Goal: Information Seeking & Learning: Learn about a topic

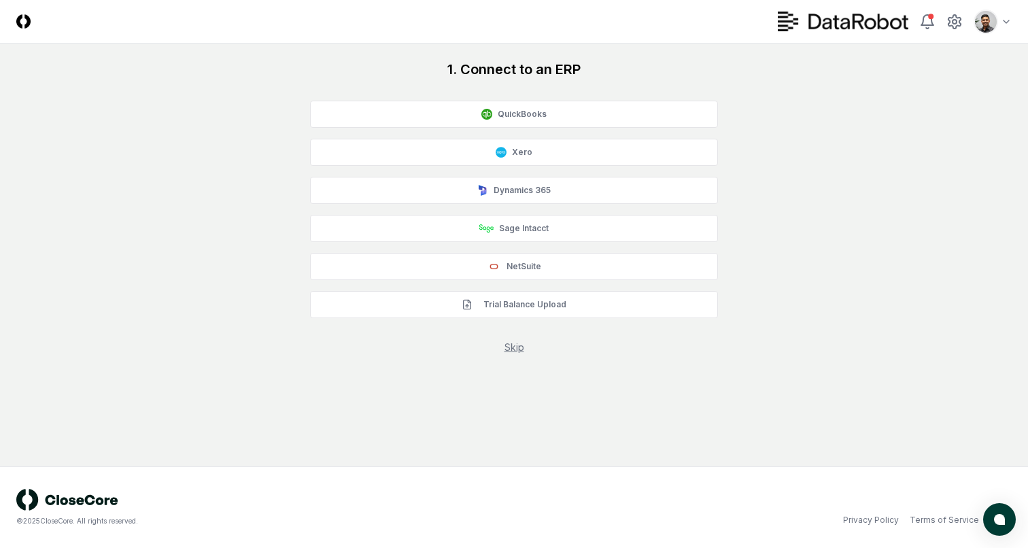
click at [518, 348] on link "Skip" at bounding box center [514, 347] width 20 height 12
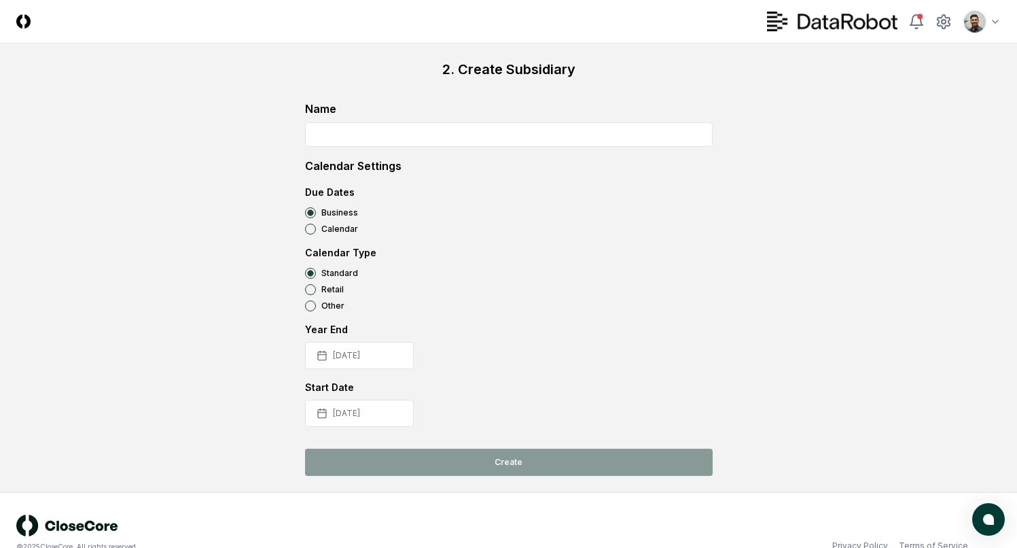
click at [979, 19] on html "CloseCore Toggle navigation menu Toggle user menu 2. Create Subsidiary Name Cal…" at bounding box center [508, 287] width 1017 height 574
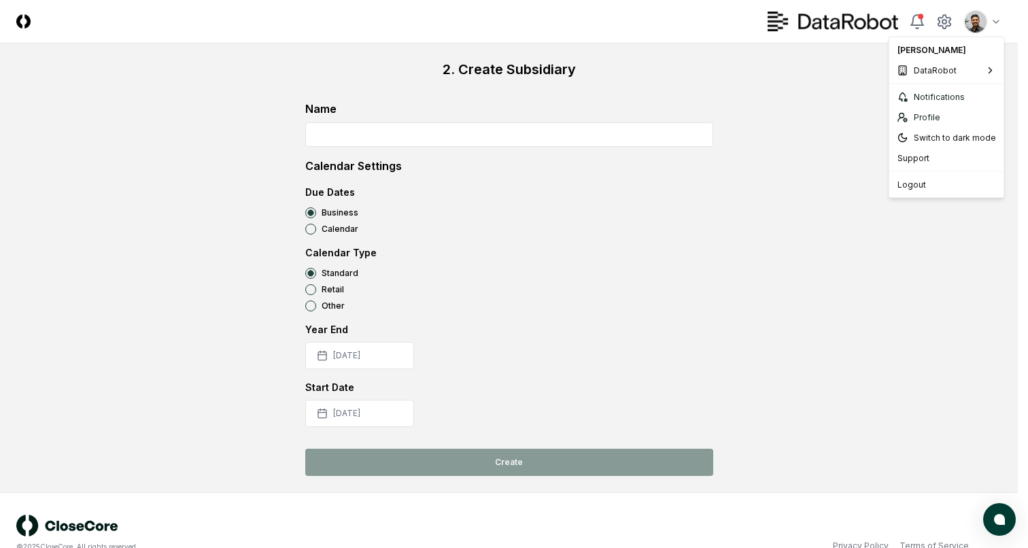
click at [943, 20] on html "CloseCore Toggle navigation menu Toggle user menu 2. Create Subsidiary Name Cal…" at bounding box center [514, 287] width 1028 height 574
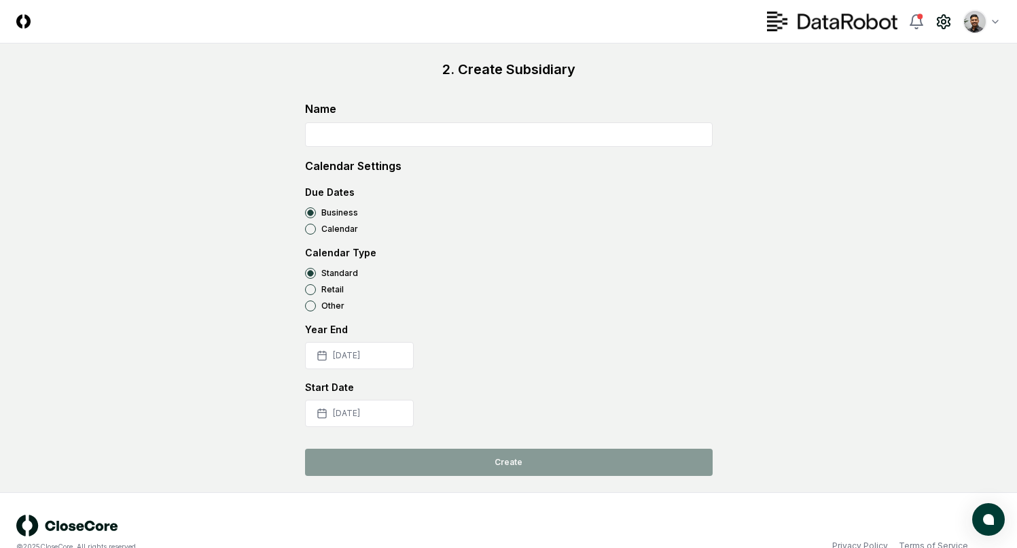
click at [944, 22] on circle at bounding box center [944, 22] width 4 height 4
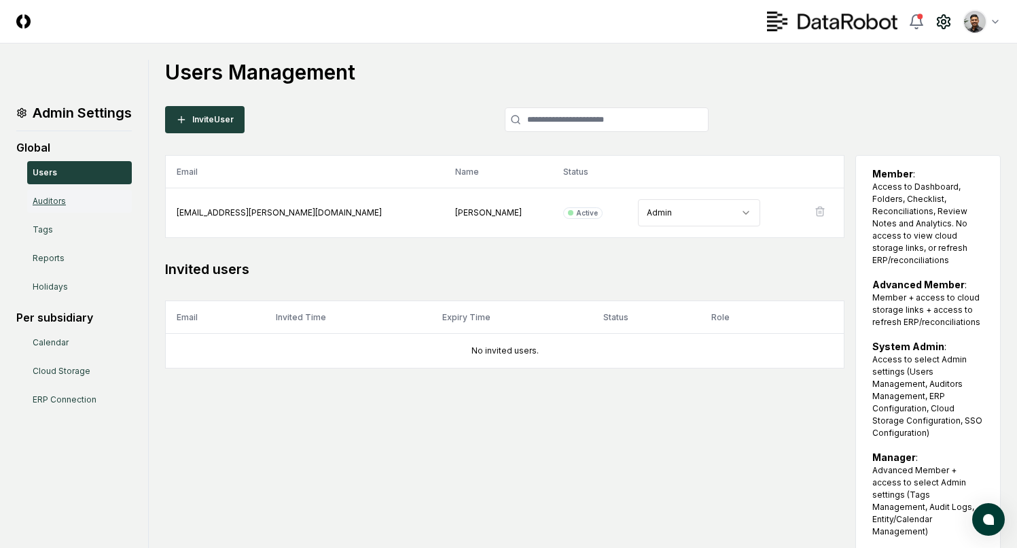
click at [76, 205] on link "Auditors" at bounding box center [79, 201] width 105 height 23
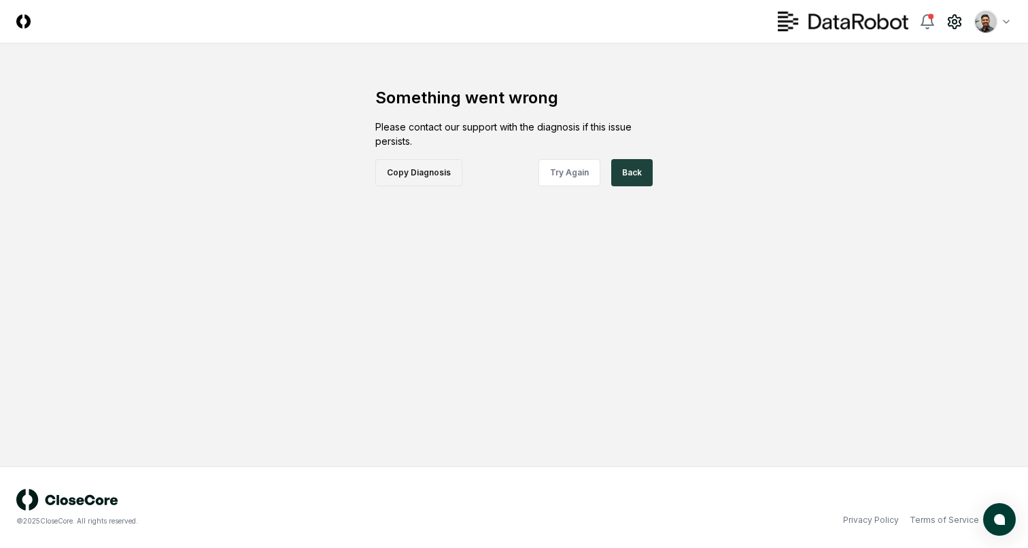
click at [424, 177] on button "Copy Diagnosis" at bounding box center [418, 172] width 87 height 27
click at [602, 281] on main "Something went wrong Please contact our support with the diagnosis if this issu…" at bounding box center [514, 254] width 1028 height 423
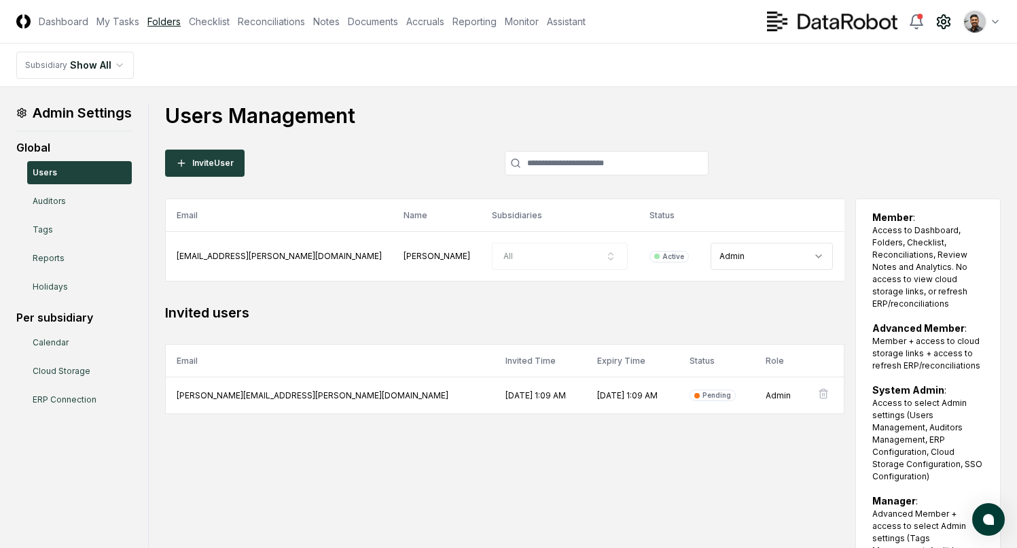
click at [161, 24] on link "Folders" at bounding box center [163, 21] width 33 height 14
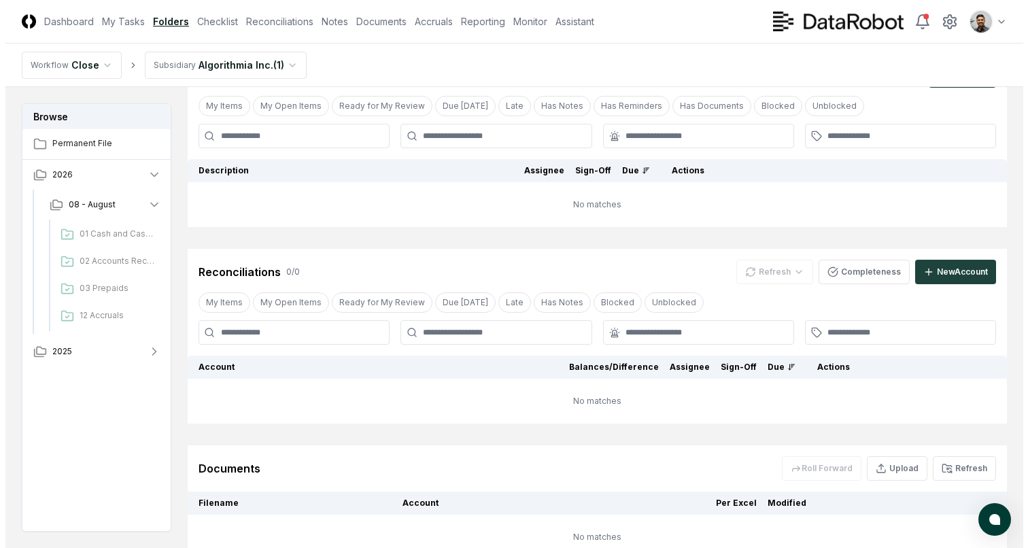
scroll to position [145, 0]
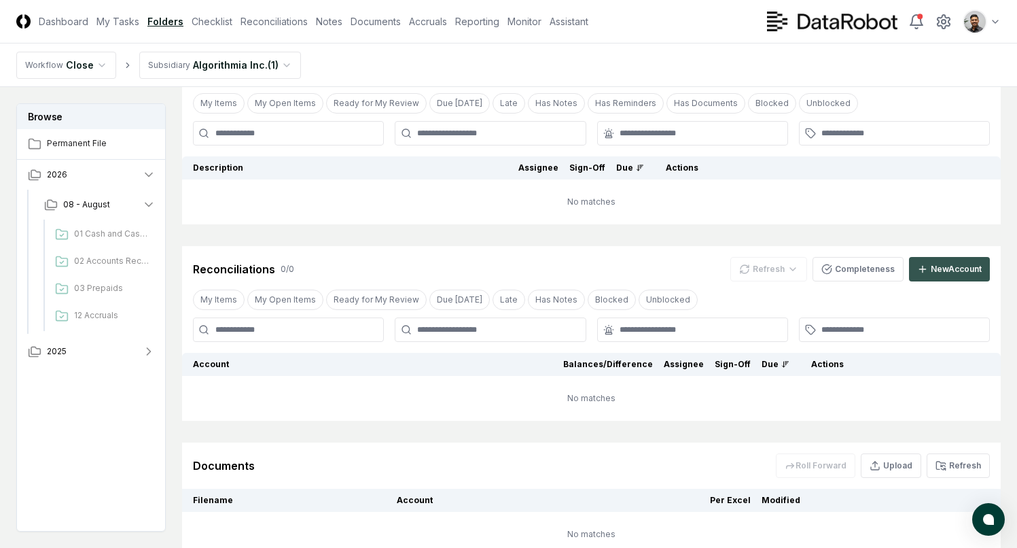
click at [938, 268] on div "New Account" at bounding box center [956, 269] width 51 height 12
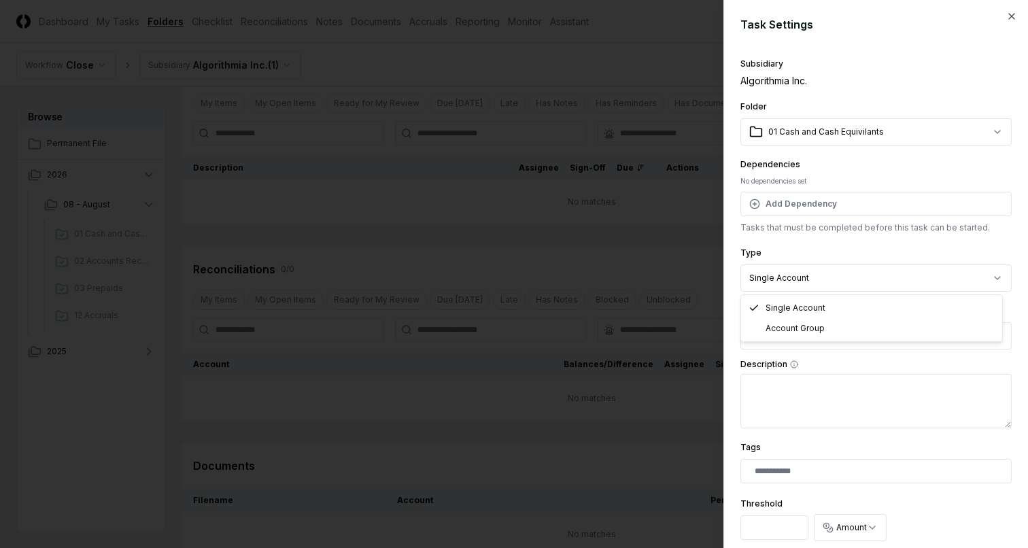
click at [876, 279] on body "CloseCore Dashboard My Tasks Folders Checklist Reconciliations Notes Documents …" at bounding box center [508, 254] width 1017 height 799
click at [874, 253] on body "CloseCore Dashboard My Tasks Folders Checklist Reconciliations Notes Documents …" at bounding box center [508, 254] width 1017 height 799
click at [864, 346] on button "Select account" at bounding box center [875, 335] width 271 height 27
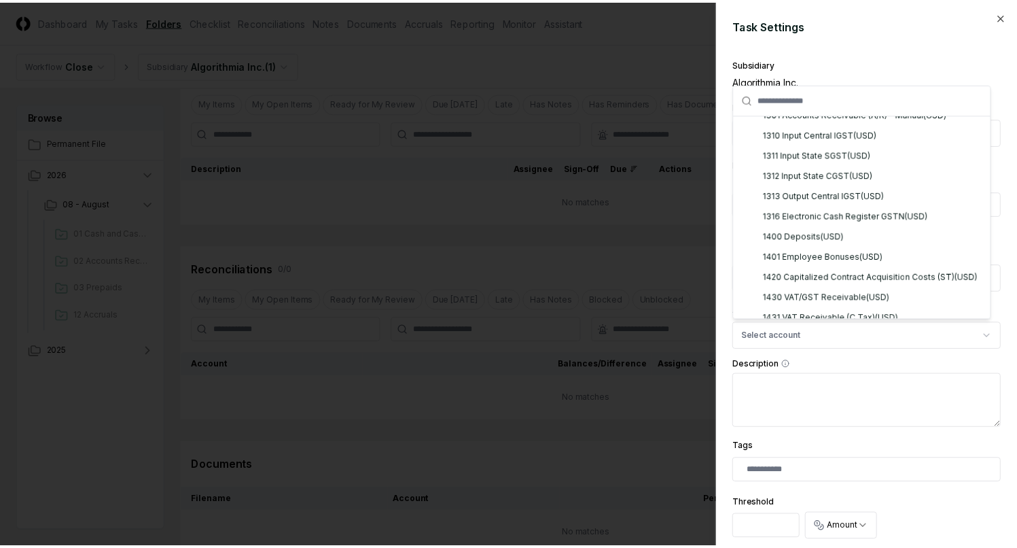
scroll to position [0, 0]
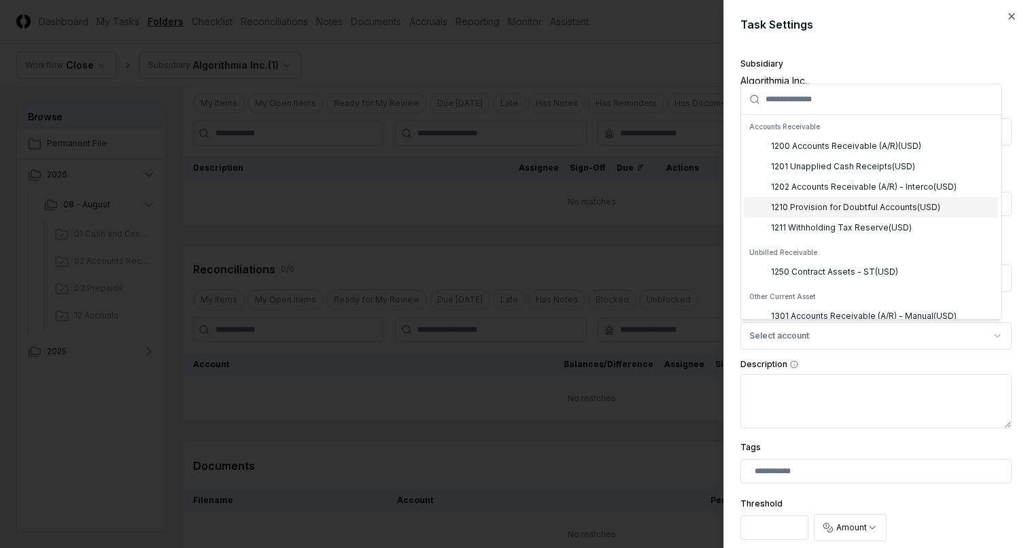
click at [680, 194] on div at bounding box center [514, 274] width 1028 height 548
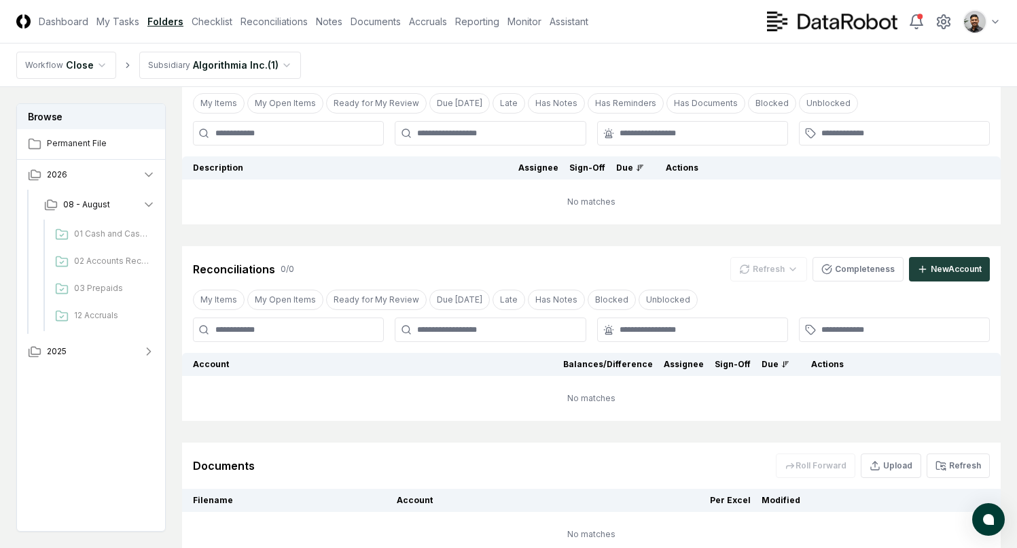
click at [248, 217] on td "No matches" at bounding box center [591, 201] width 819 height 45
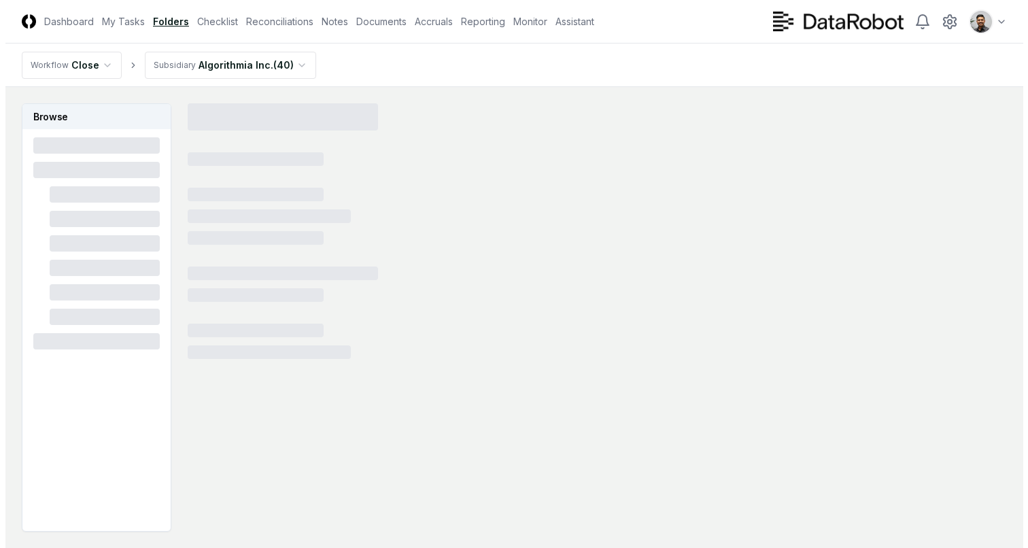
scroll to position [82, 0]
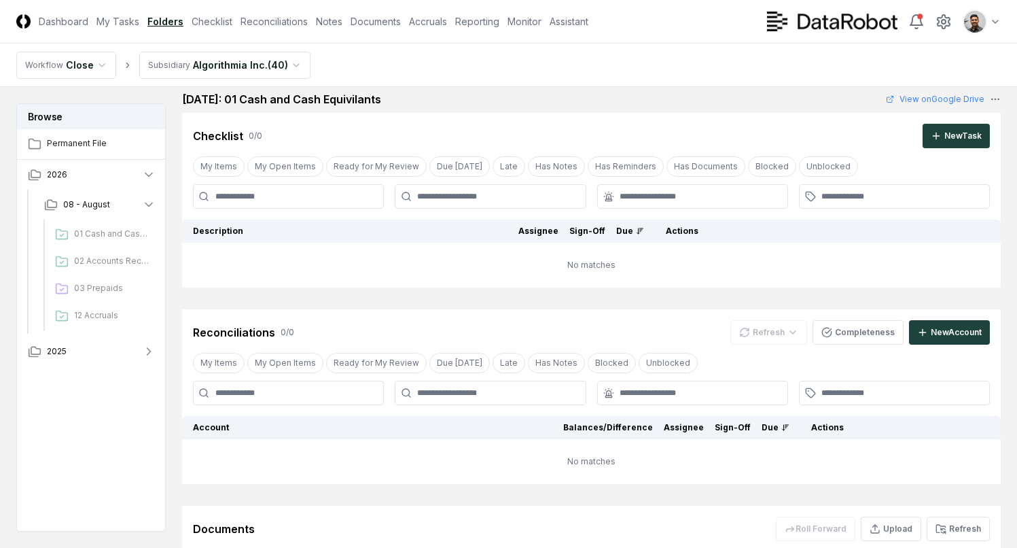
click at [287, 69] on html "CloseCore Dashboard My Tasks Folders Checklist Reconciliations Notes Documents …" at bounding box center [508, 317] width 1017 height 798
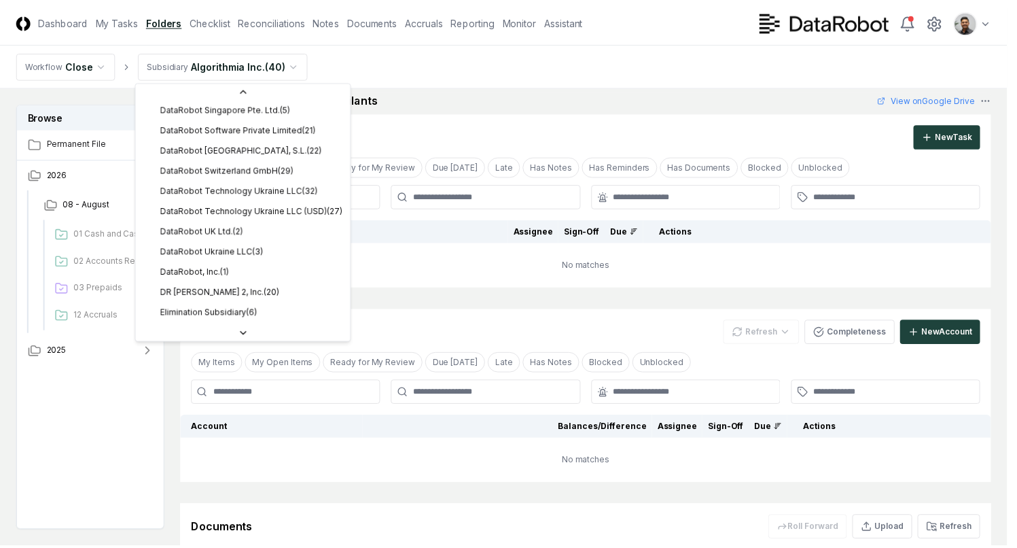
scroll to position [389, 0]
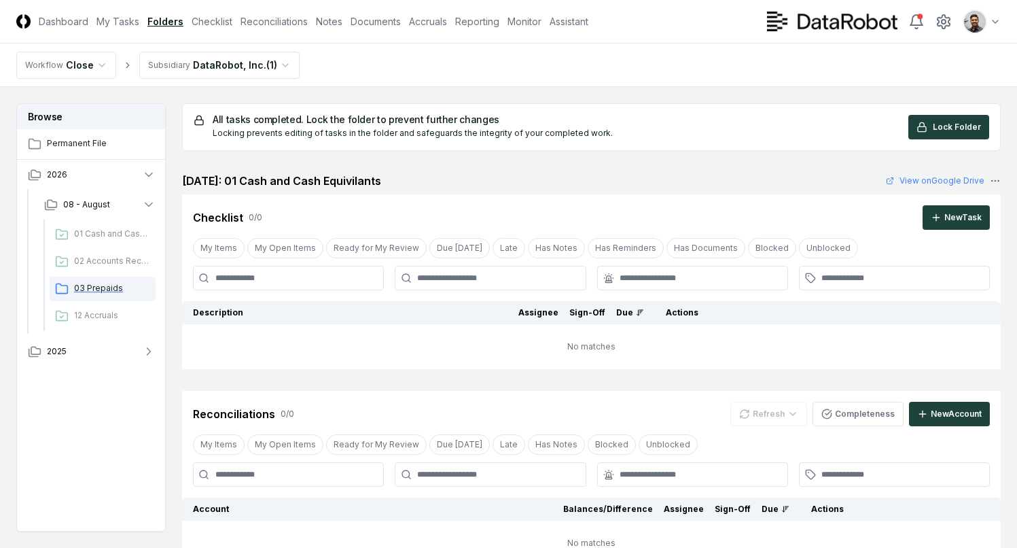
click at [101, 283] on span "03 Prepaids" at bounding box center [112, 288] width 76 height 12
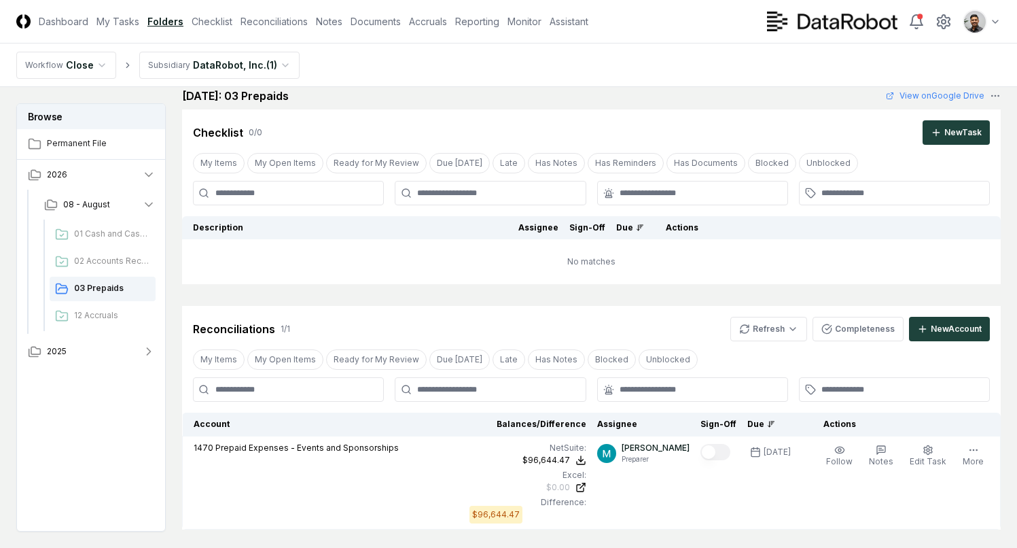
scroll to position [10, 0]
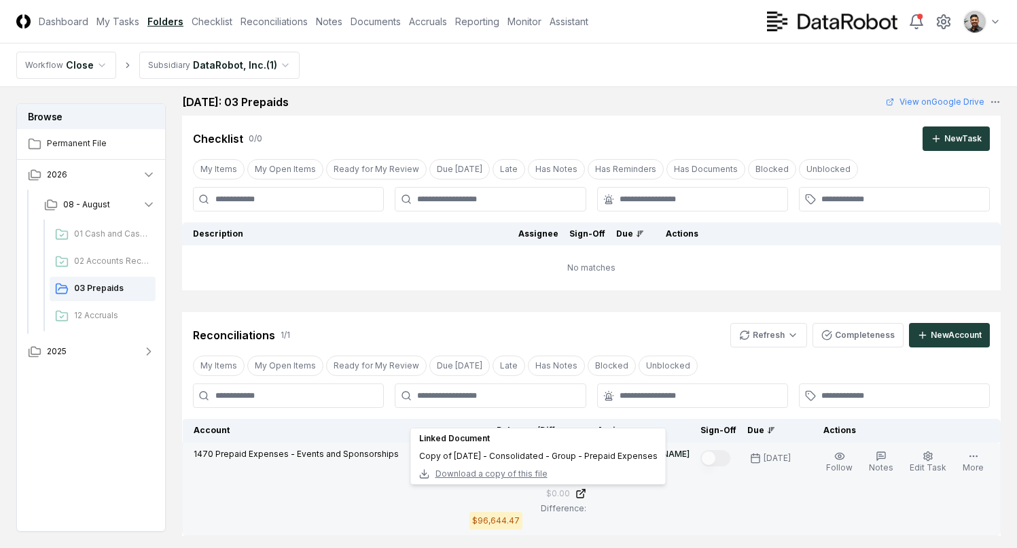
click at [523, 473] on span "Download a copy of this file" at bounding box center [492, 474] width 112 height 12
click at [516, 472] on span "Download a copy of this file" at bounding box center [492, 474] width 112 height 12
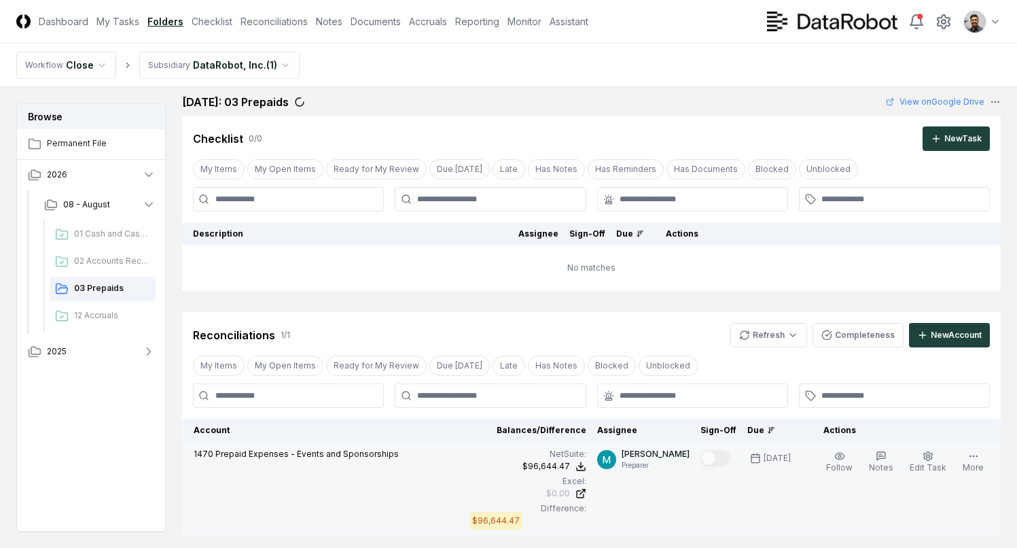
click at [766, 366] on div "My Items My Open Items Ready for My Review Due Today Late Has Notes Blocked Unb…" at bounding box center [591, 365] width 819 height 25
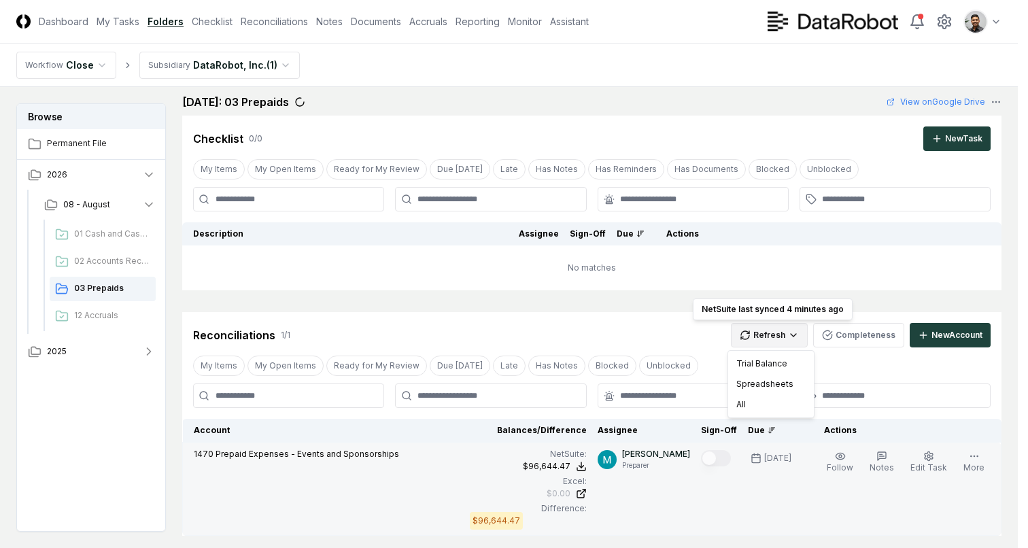
click at [778, 336] on html "CloseCore Dashboard My Tasks Folders Checklist Reconciliations Notes Documents …" at bounding box center [514, 374] width 1028 height 769
click at [765, 380] on div "Spreadsheets" at bounding box center [771, 384] width 80 height 20
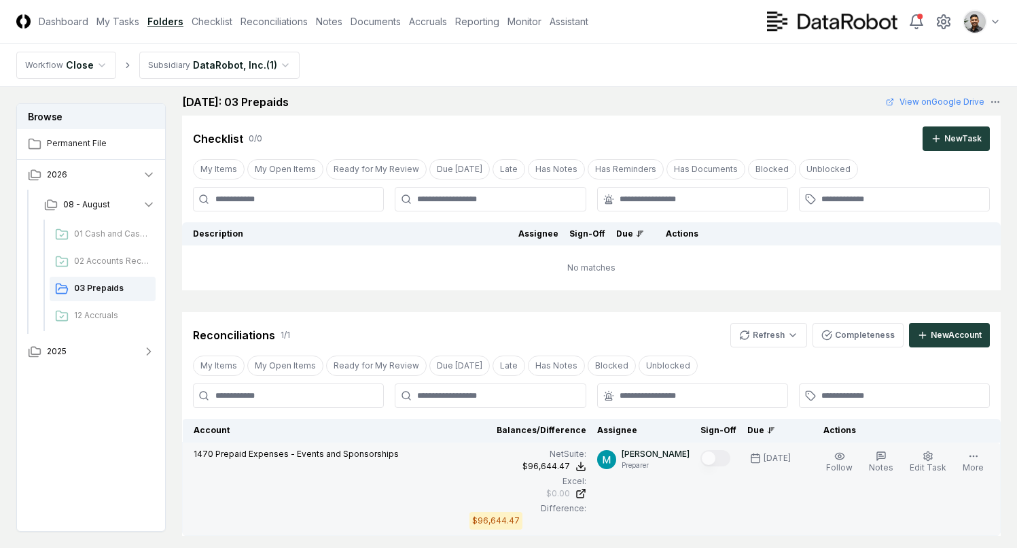
scroll to position [48, 0]
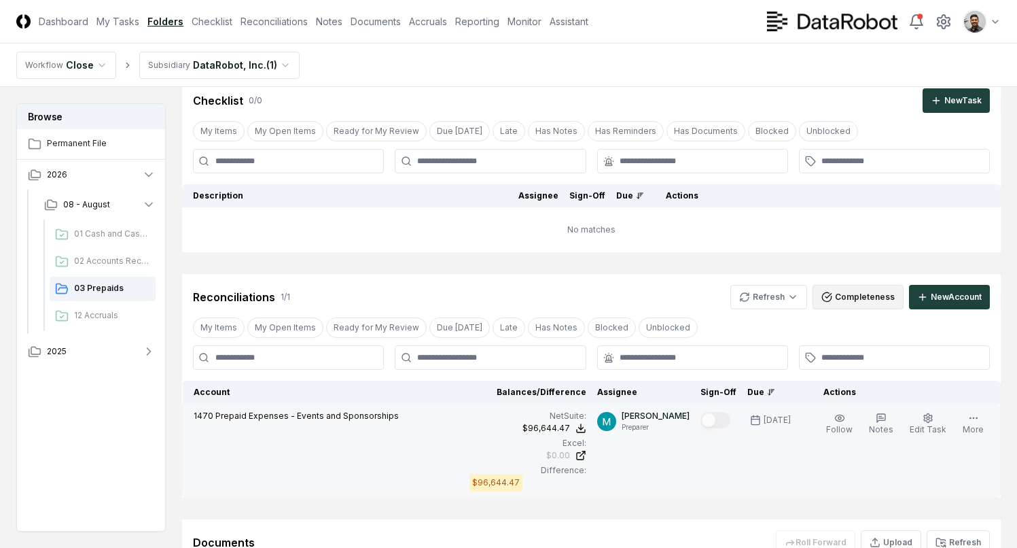
click at [845, 298] on button "Completeness" at bounding box center [858, 297] width 91 height 24
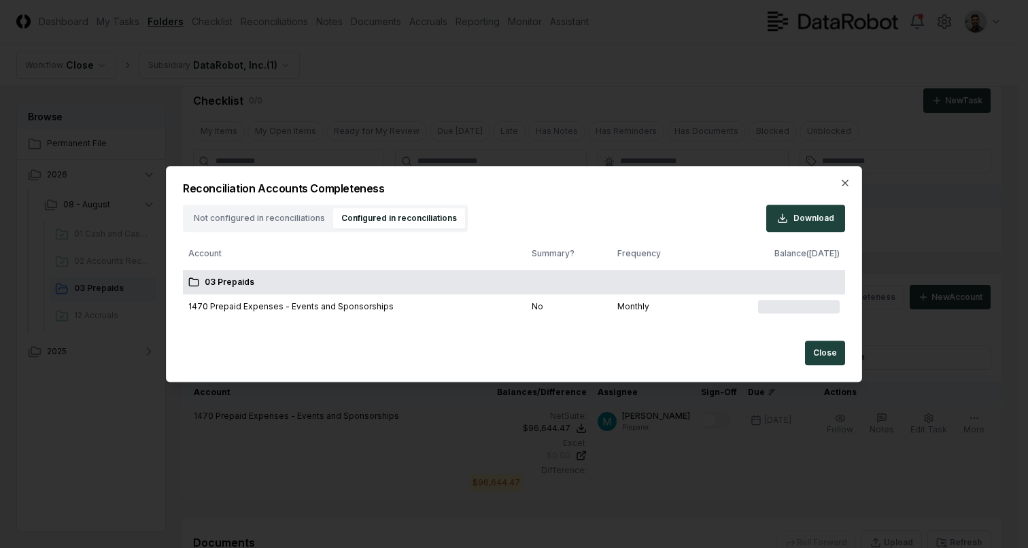
click at [410, 82] on body "CloseCore Dashboard My Tasks Folders Checklist Reconciliations Notes Documents …" at bounding box center [508, 336] width 1017 height 769
click at [844, 188] on icon "button" at bounding box center [844, 182] width 11 height 11
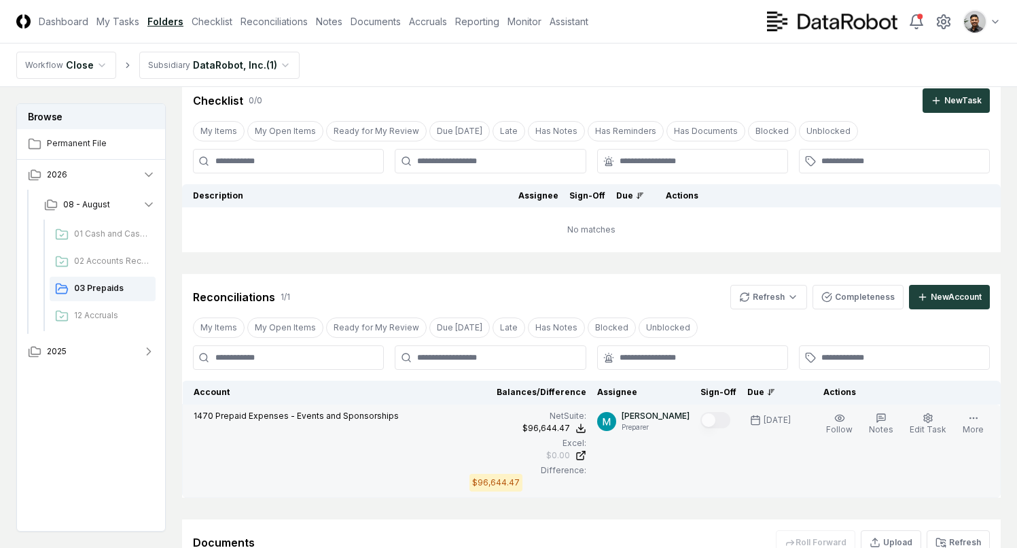
click at [555, 293] on div "Reconciliations 1 / 1 Refresh Completeness New Account" at bounding box center [591, 297] width 797 height 24
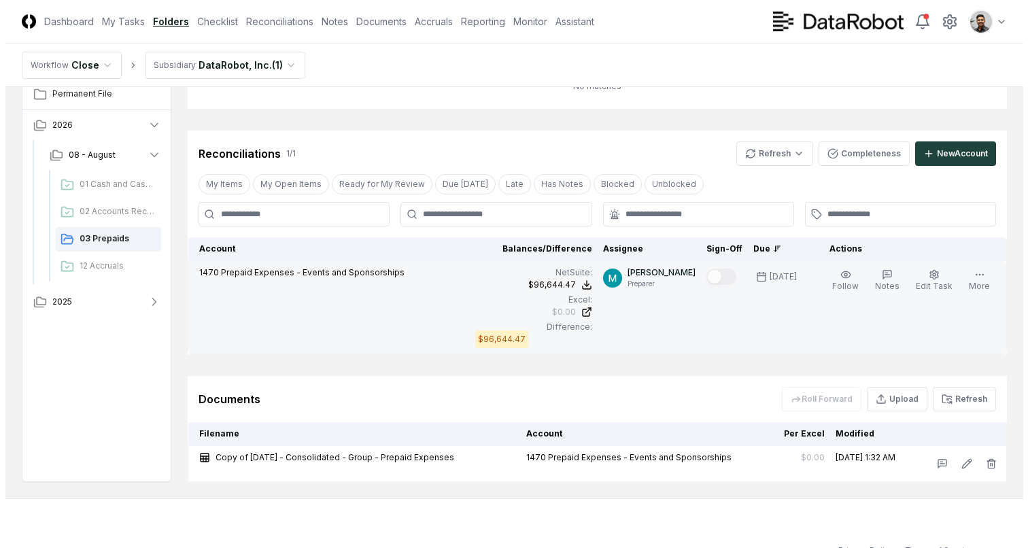
scroll to position [223, 0]
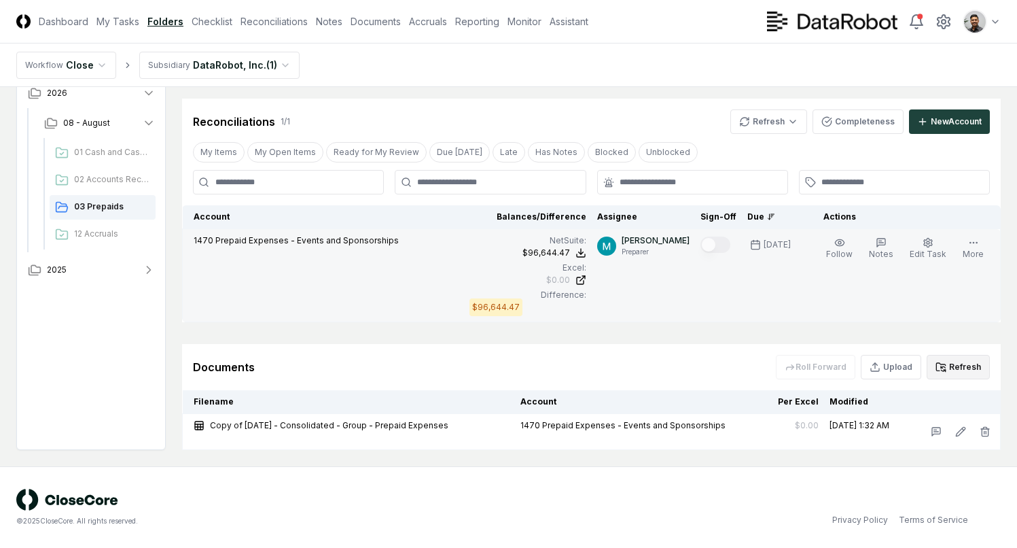
click at [941, 371] on icon at bounding box center [941, 367] width 11 height 11
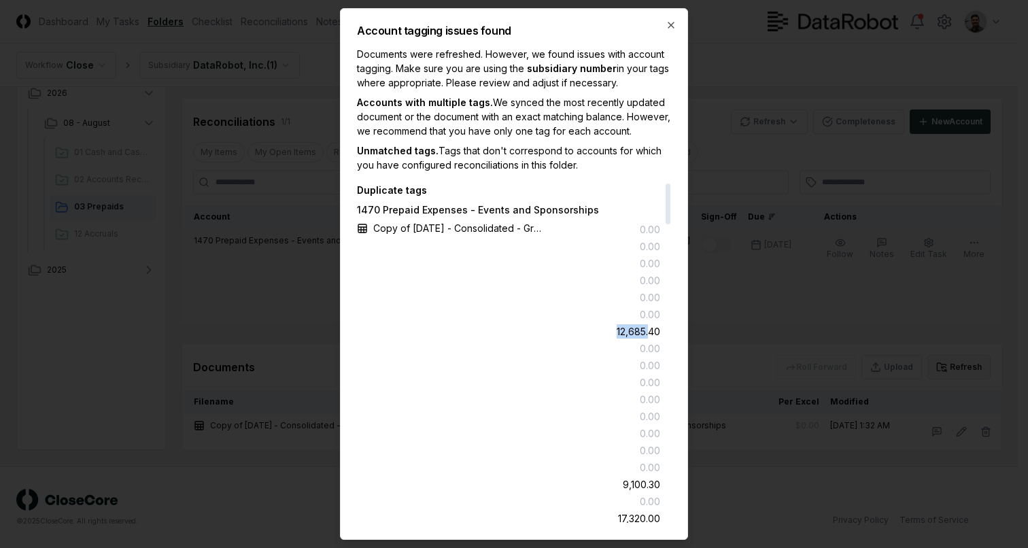
drag, startPoint x: 612, startPoint y: 335, endPoint x: 647, endPoint y: 341, distance: 35.9
click at [647, 338] on div "Copy of August 2025 - Consolidated - Group - Prepaid Expenses 12,685.40" at bounding box center [508, 329] width 303 height 17
click at [647, 338] on div "12,685.40" at bounding box center [637, 331] width 43 height 14
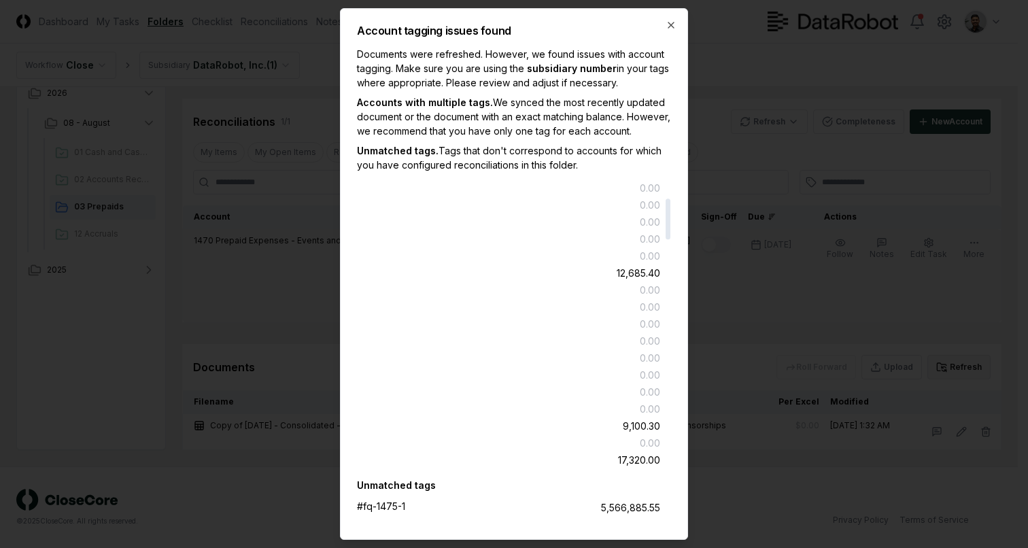
scroll to position [0, 0]
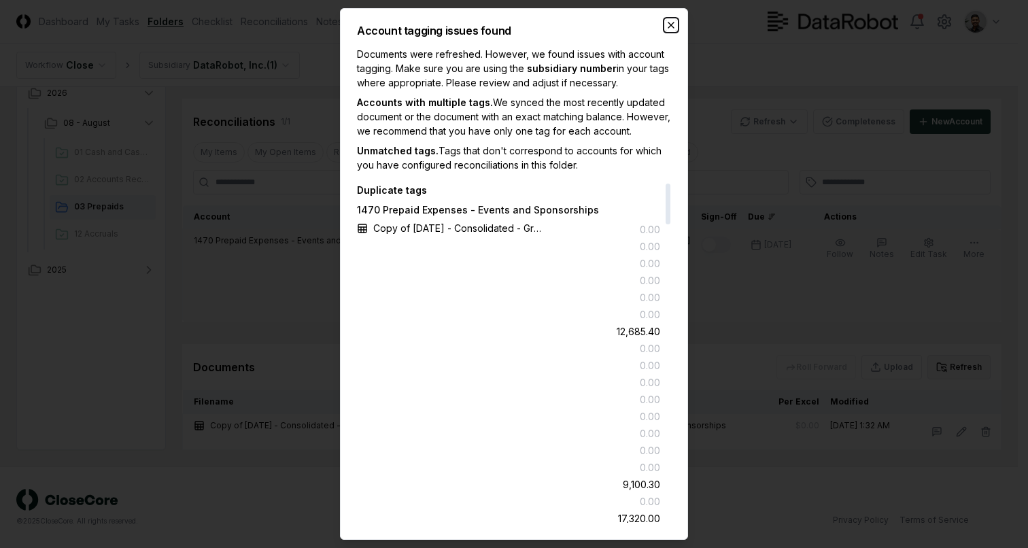
click at [671, 20] on icon "button" at bounding box center [670, 25] width 11 height 11
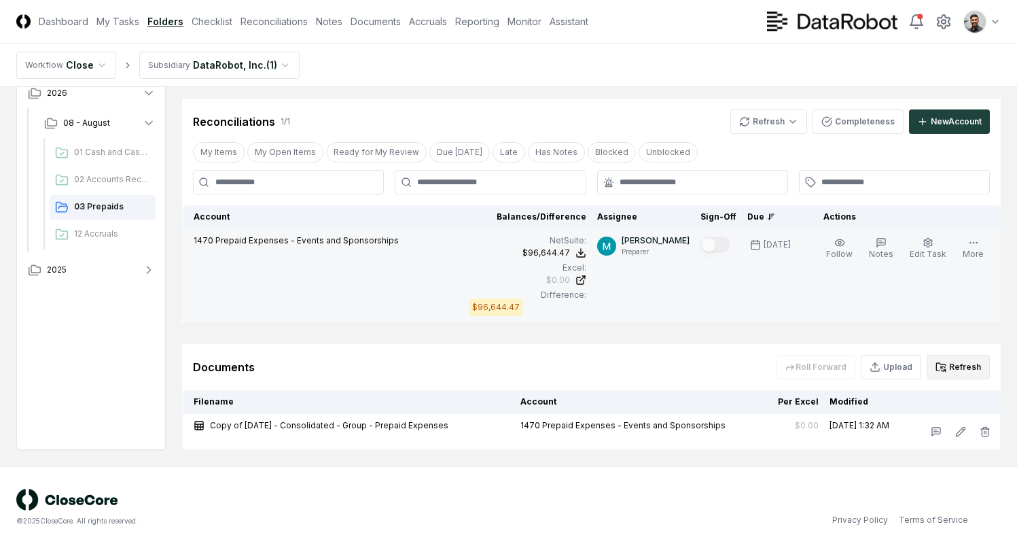
click at [960, 365] on button "Refresh" at bounding box center [958, 367] width 63 height 24
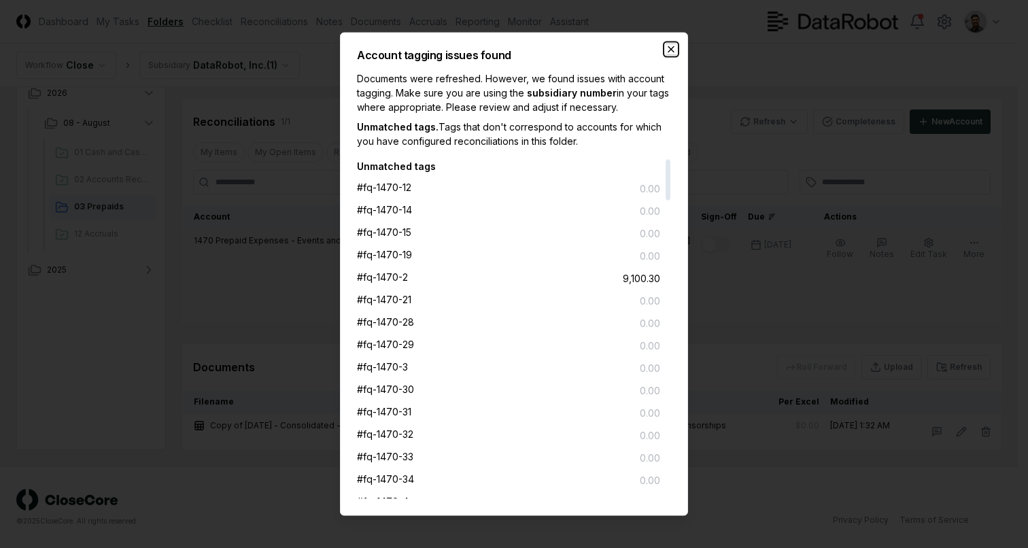
click at [671, 50] on icon "button" at bounding box center [670, 49] width 11 height 11
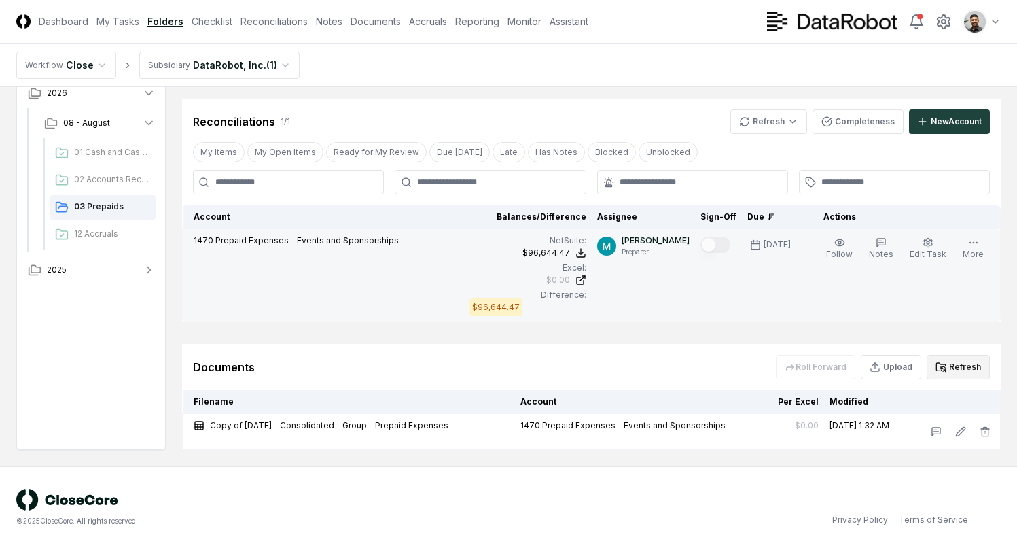
click at [959, 367] on button "Refresh" at bounding box center [958, 367] width 63 height 24
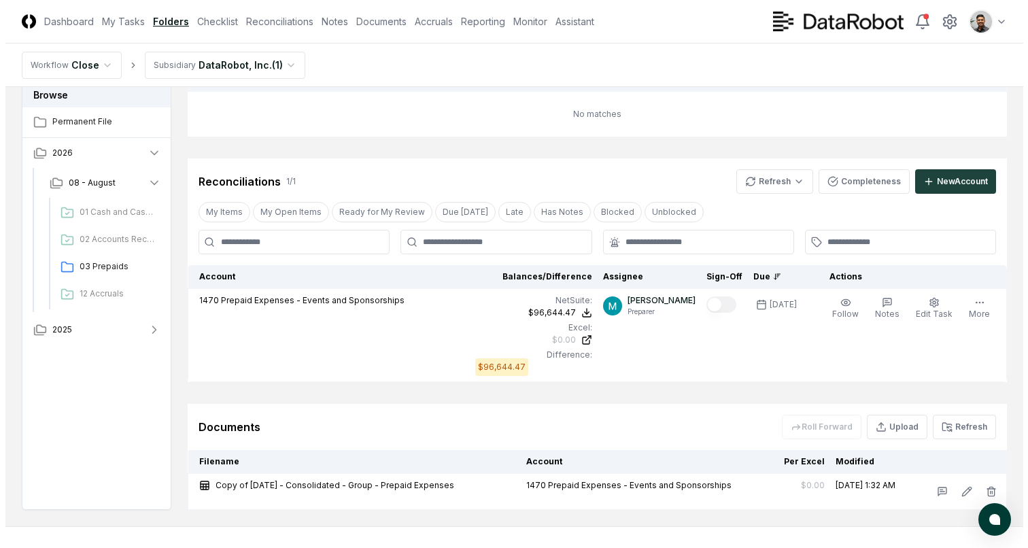
scroll to position [223, 0]
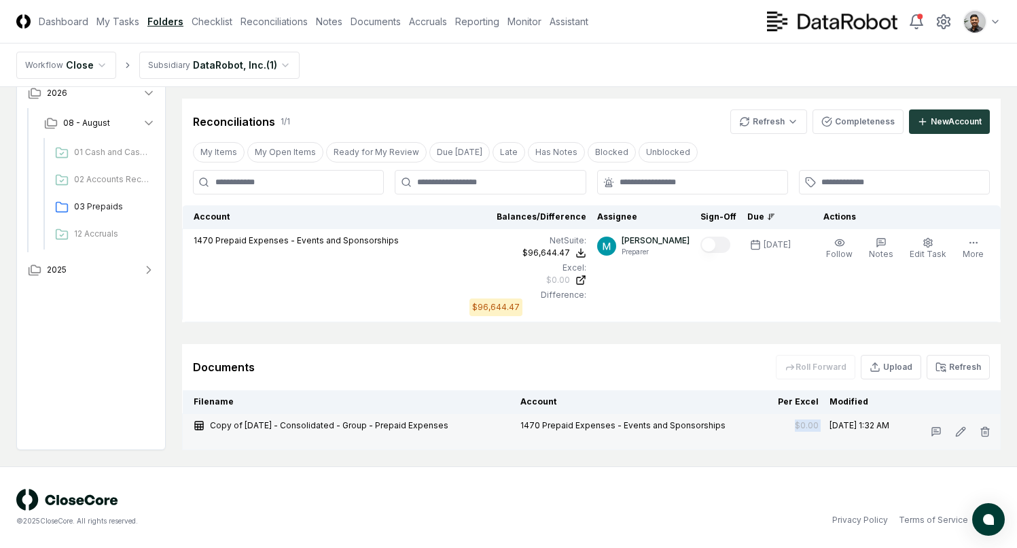
drag, startPoint x: 780, startPoint y: 427, endPoint x: 813, endPoint y: 425, distance: 33.4
click at [813, 426] on tr "Copy of August 2025 - Consolidated - Group - Prepaid Expenses 1470 Prepaid Expe…" at bounding box center [592, 432] width 818 height 36
click at [824, 425] on td "[DATE] 1:32 AM" at bounding box center [865, 432] width 82 height 36
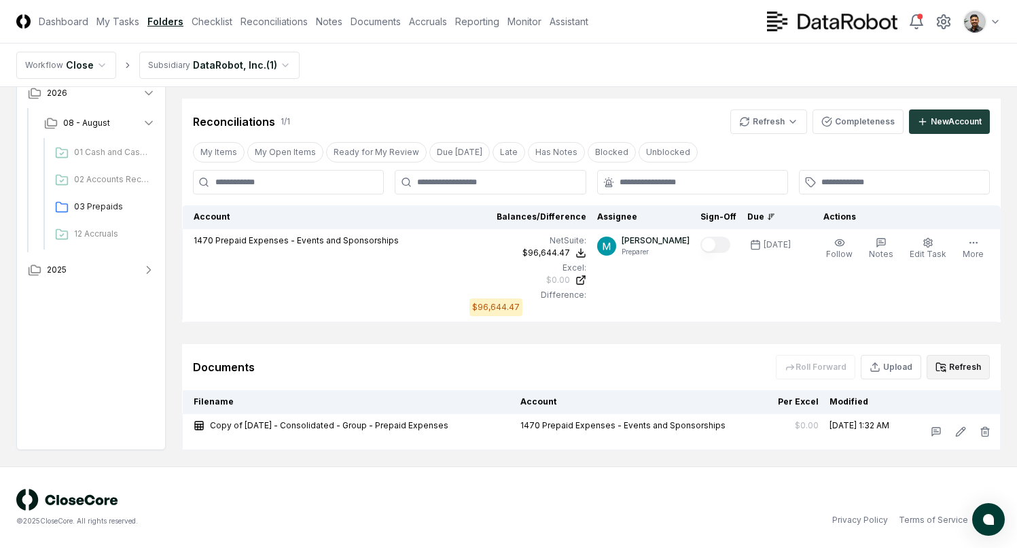
click at [945, 368] on icon at bounding box center [941, 367] width 11 height 11
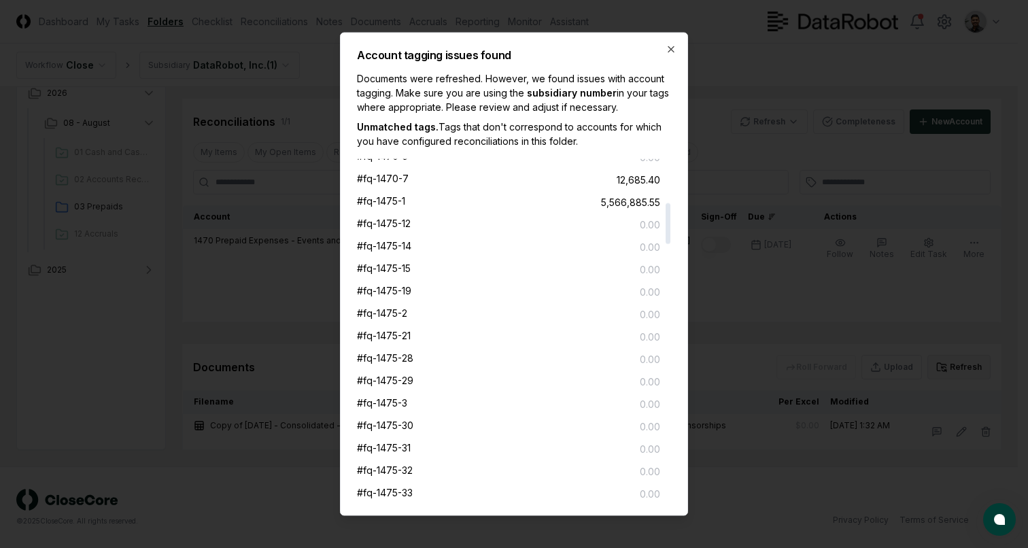
scroll to position [363, 0]
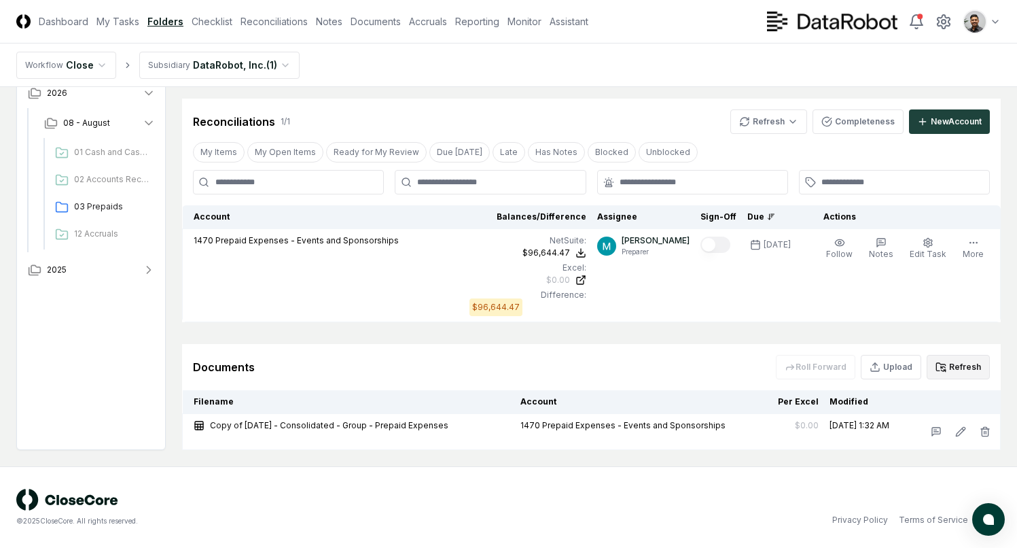
click at [964, 368] on button "Refresh" at bounding box center [958, 367] width 63 height 24
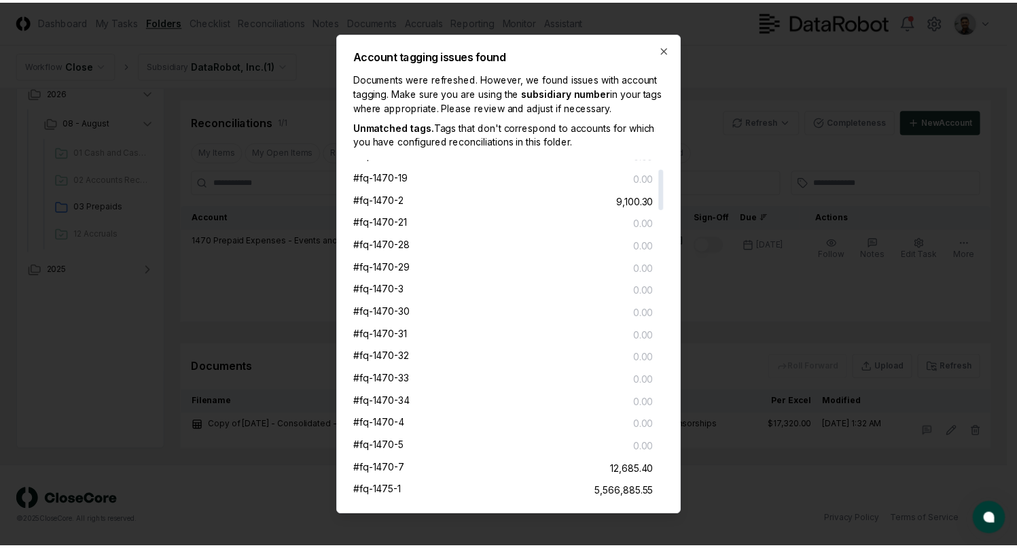
scroll to position [150, 0]
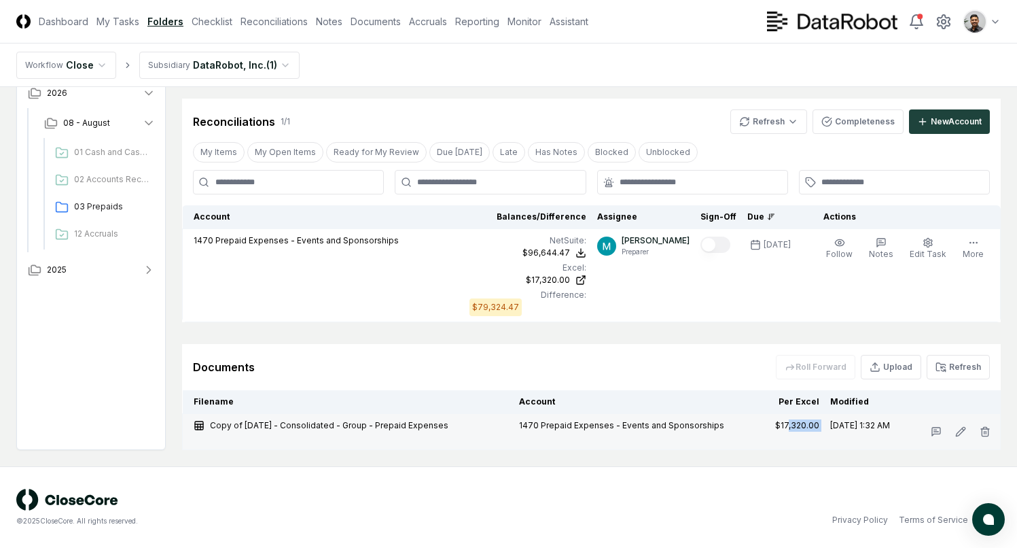
drag, startPoint x: 778, startPoint y: 423, endPoint x: 817, endPoint y: 430, distance: 39.5
click at [818, 430] on tr "Copy of August 2025 - Consolidated - Group - Prepaid Expenses 1470 Prepaid Expe…" at bounding box center [592, 432] width 818 height 36
click at [825, 430] on td "[DATE] 1:32 AM" at bounding box center [866, 432] width 82 height 36
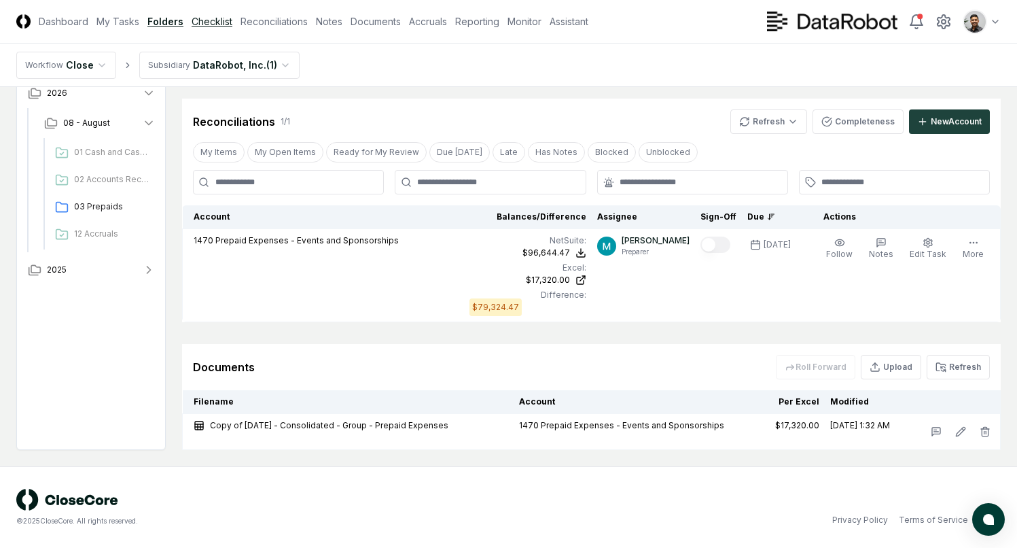
click at [203, 20] on link "Checklist" at bounding box center [212, 21] width 41 height 14
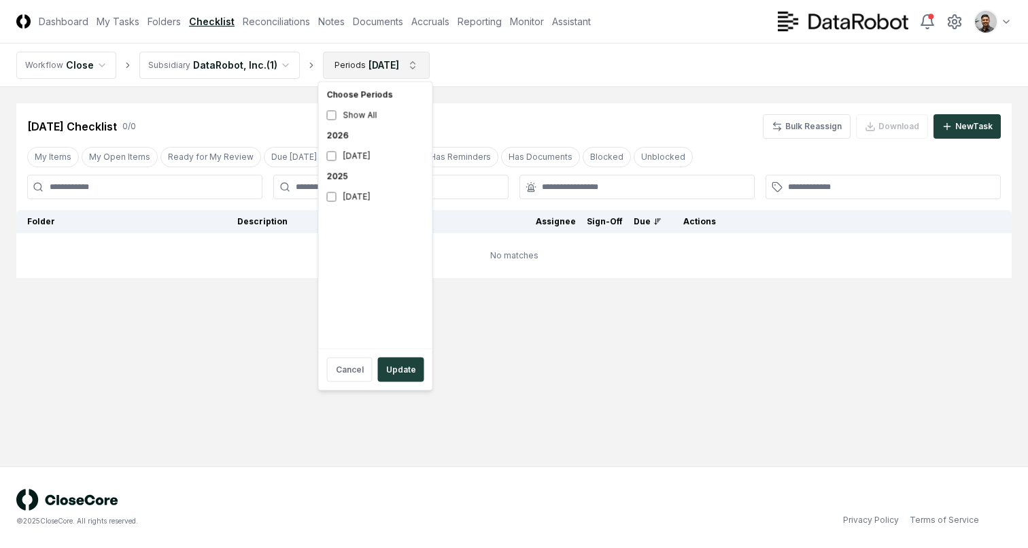
click at [344, 70] on html "CloseCore Dashboard My Tasks Folders Checklist Reconciliations Notes Documents …" at bounding box center [514, 274] width 1028 height 548
click at [481, 95] on html "CloseCore Dashboard My Tasks Folders Checklist Reconciliations Notes Documents …" at bounding box center [514, 274] width 1028 height 548
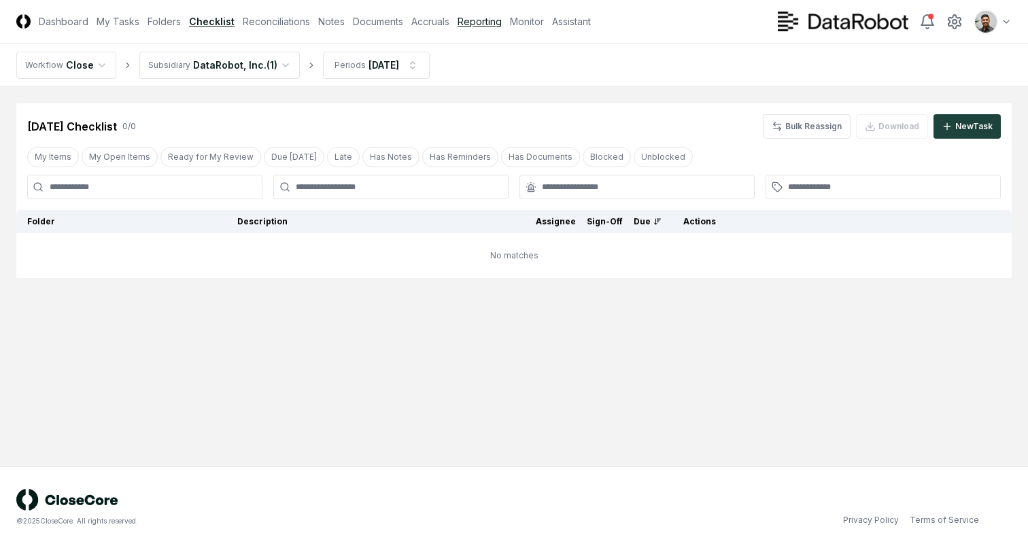
click at [487, 22] on link "Reporting" at bounding box center [479, 21] width 44 height 14
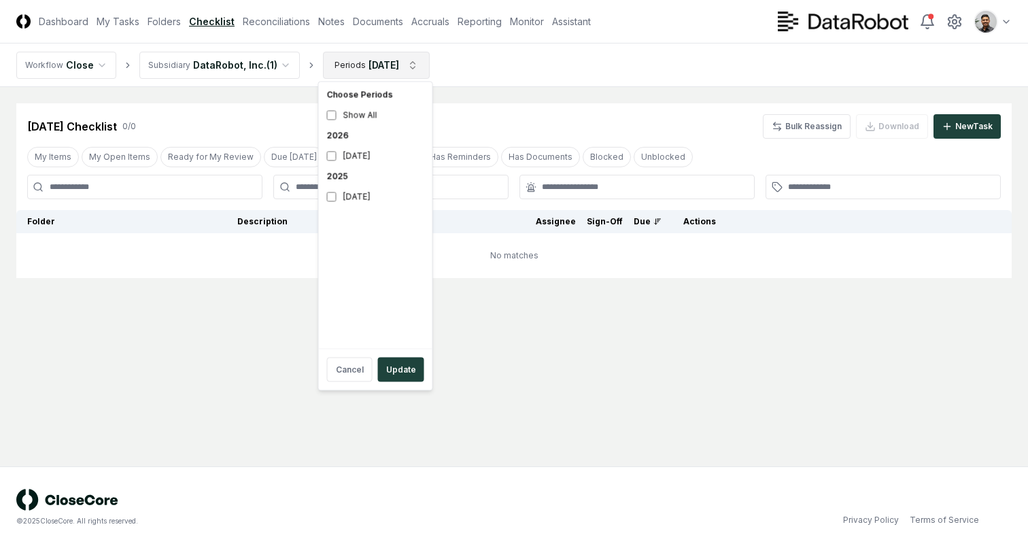
click at [396, 64] on html "CloseCore Dashboard My Tasks Folders Checklist Reconciliations Notes Documents …" at bounding box center [514, 274] width 1028 height 548
click at [447, 104] on html "CloseCore Dashboard My Tasks Folders Checklist Reconciliations Notes Documents …" at bounding box center [514, 274] width 1028 height 548
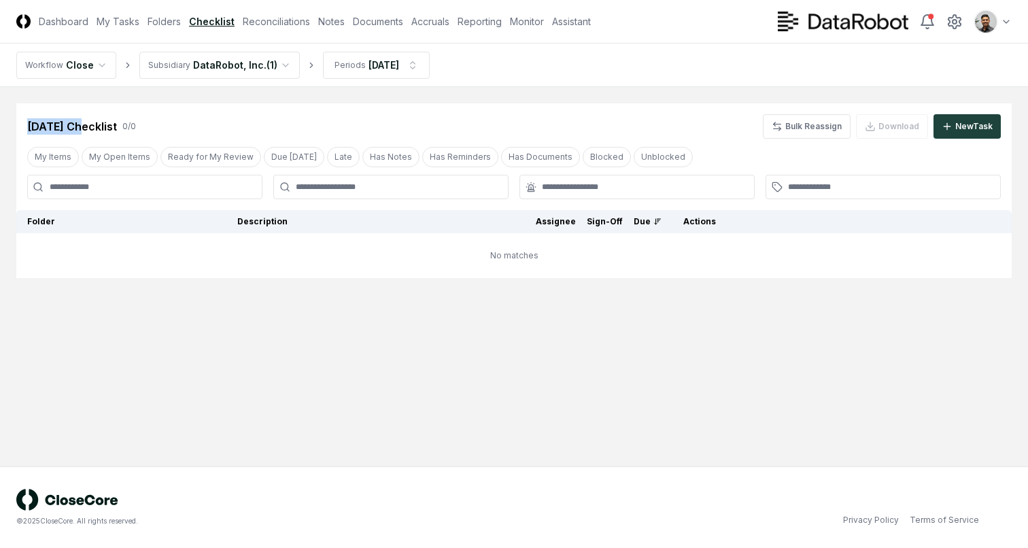
drag, startPoint x: 29, startPoint y: 124, endPoint x: 82, endPoint y: 126, distance: 53.1
click at [82, 126] on div "[DATE] Checklist" at bounding box center [72, 126] width 90 height 16
drag, startPoint x: 82, startPoint y: 126, endPoint x: 40, endPoint y: 126, distance: 41.5
click at [40, 126] on div "[DATE] Checklist" at bounding box center [72, 126] width 90 height 16
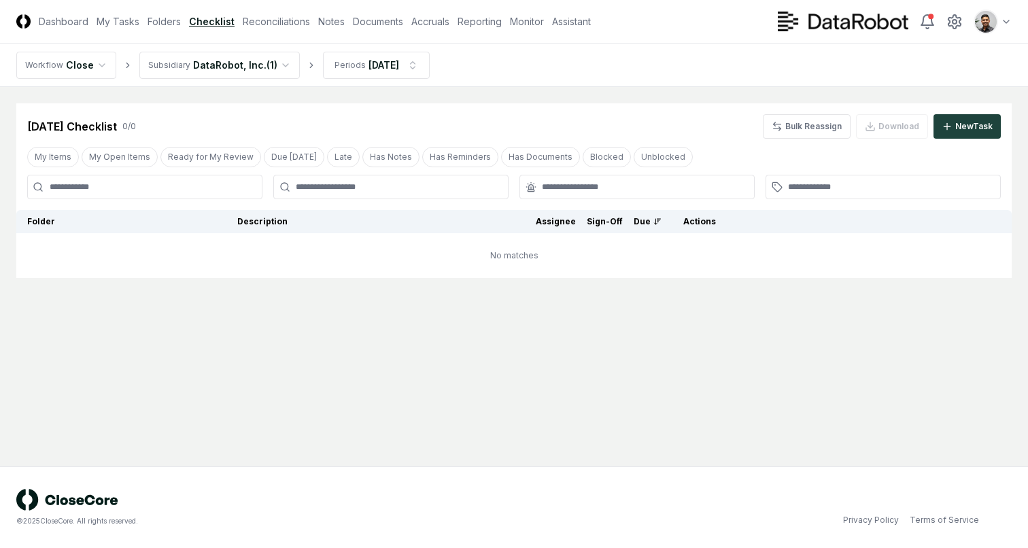
click at [40, 126] on div "[DATE] Checklist" at bounding box center [72, 126] width 90 height 16
drag, startPoint x: 72, startPoint y: 127, endPoint x: 82, endPoint y: 127, distance: 9.5
click at [82, 127] on div "[DATE] Checklist" at bounding box center [72, 126] width 90 height 16
drag, startPoint x: 81, startPoint y: 127, endPoint x: 67, endPoint y: 127, distance: 14.3
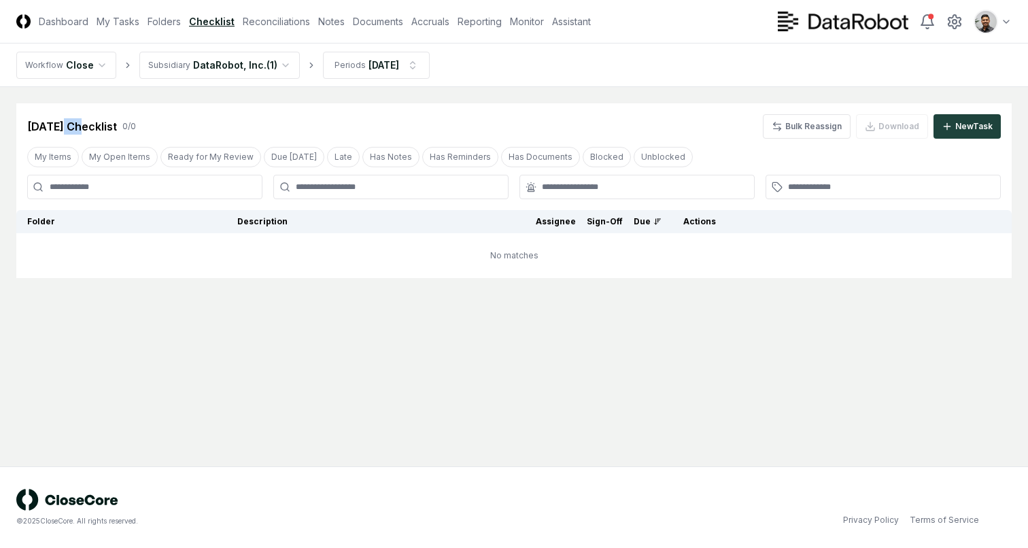
click at [67, 127] on div "[DATE] Checklist" at bounding box center [72, 126] width 90 height 16
drag, startPoint x: 60, startPoint y: 126, endPoint x: 77, endPoint y: 126, distance: 17.0
click at [77, 126] on div "[DATE] Checklist" at bounding box center [72, 126] width 90 height 16
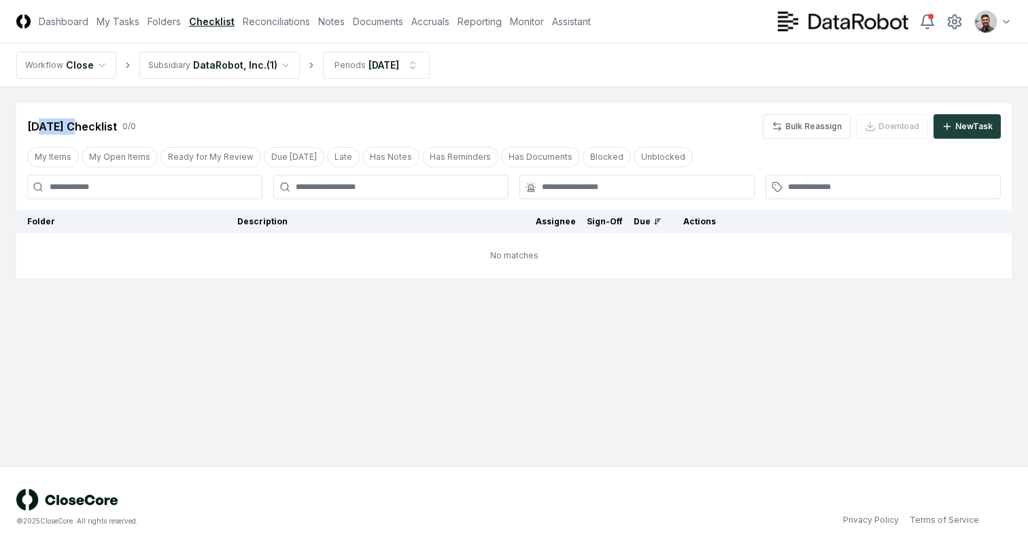
drag, startPoint x: 77, startPoint y: 126, endPoint x: 41, endPoint y: 126, distance: 35.3
click at [41, 126] on div "[DATE] Checklist" at bounding box center [72, 126] width 90 height 16
click at [164, 24] on link "Folders" at bounding box center [163, 21] width 33 height 14
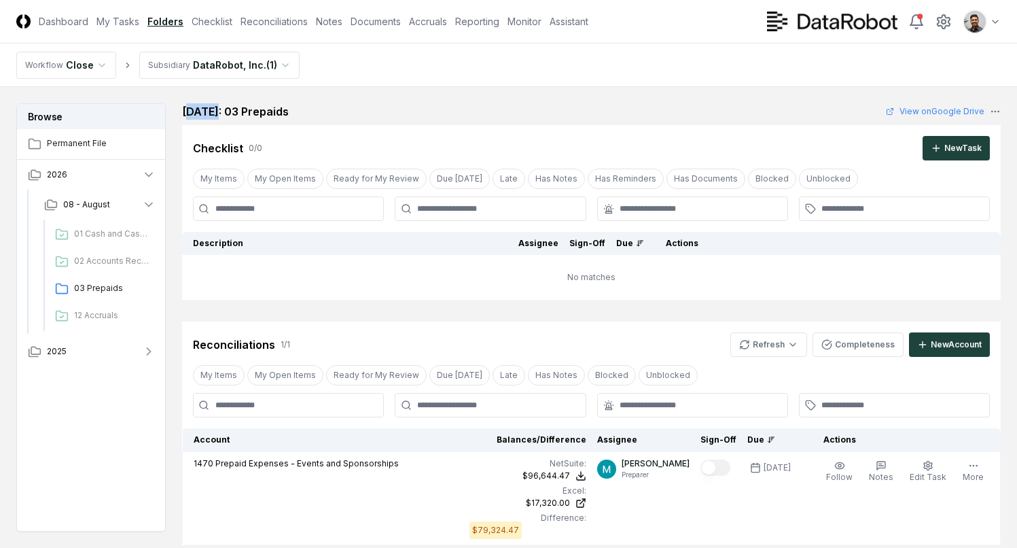
drag, startPoint x: 190, startPoint y: 115, endPoint x: 220, endPoint y: 115, distance: 30.6
click at [220, 115] on h2 "[DATE]: 03 Prepaids" at bounding box center [235, 111] width 107 height 16
drag, startPoint x: 247, startPoint y: 114, endPoint x: 240, endPoint y: 115, distance: 7.5
click at [240, 115] on h2 "[DATE]: 03 Prepaids" at bounding box center [235, 111] width 107 height 16
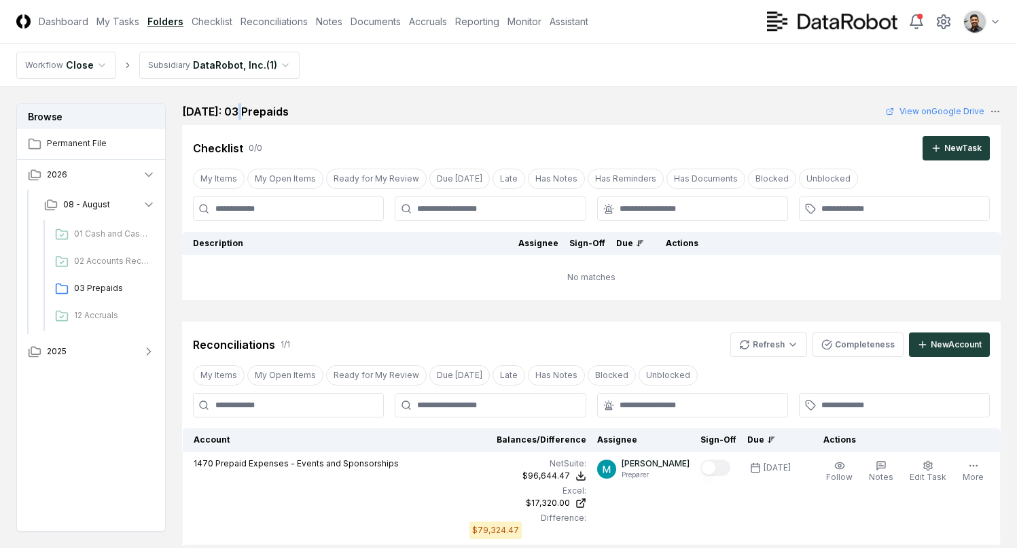
click at [240, 115] on h2 "[DATE]: 03 Prepaids" at bounding box center [235, 111] width 107 height 16
click at [245, 115] on h2 "[DATE]: 03 Prepaids" at bounding box center [235, 111] width 107 height 16
click at [245, 116] on h2 "[DATE]: 03 Prepaids" at bounding box center [235, 111] width 107 height 16
click at [245, 115] on h2 "[DATE]: 03 Prepaids" at bounding box center [235, 111] width 107 height 16
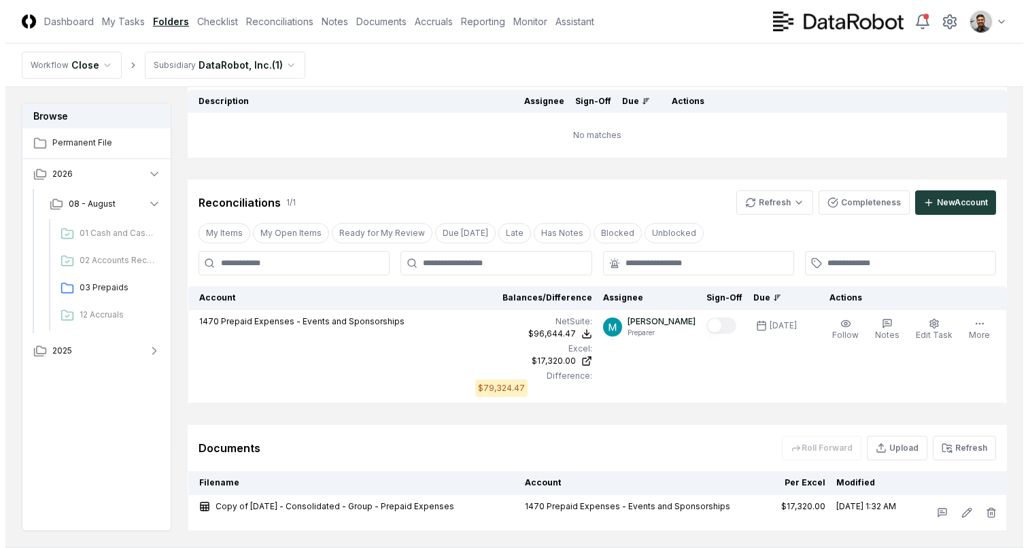
scroll to position [141, 0]
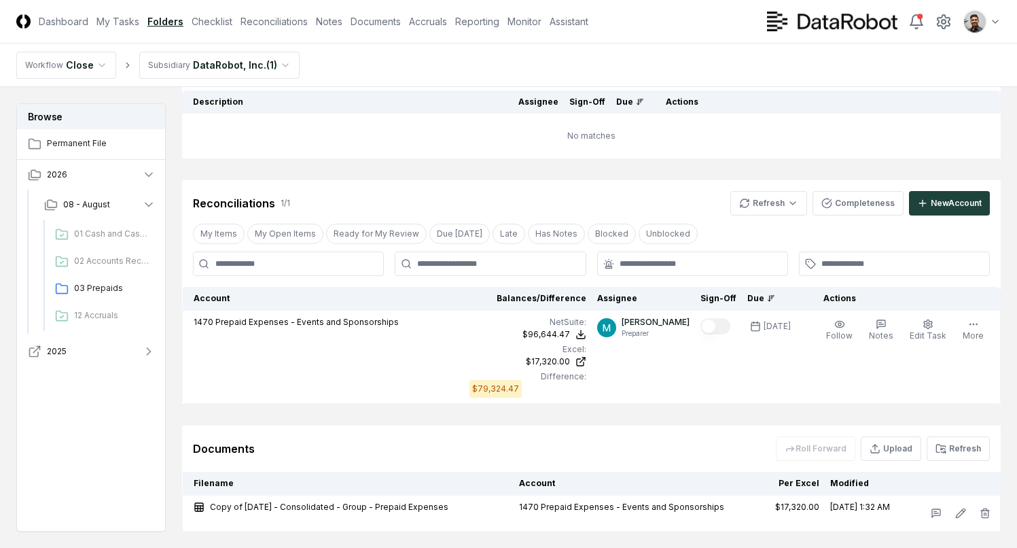
click at [117, 360] on button "2025" at bounding box center [92, 351] width 150 height 30
click at [128, 342] on button "2025" at bounding box center [92, 351] width 150 height 30
click at [143, 381] on icon "button" at bounding box center [149, 381] width 14 height 14
